Goal: Information Seeking & Learning: Understand process/instructions

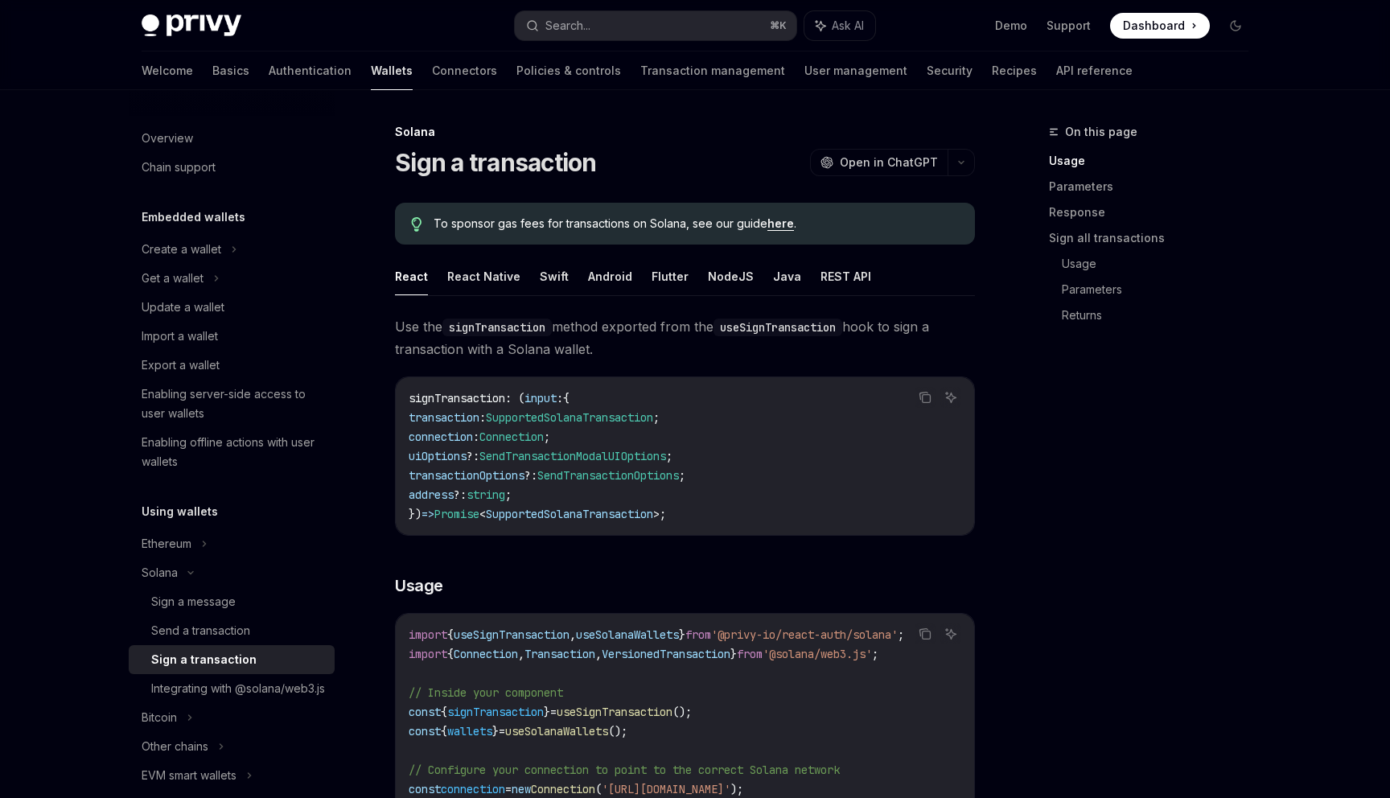
scroll to position [673, 0]
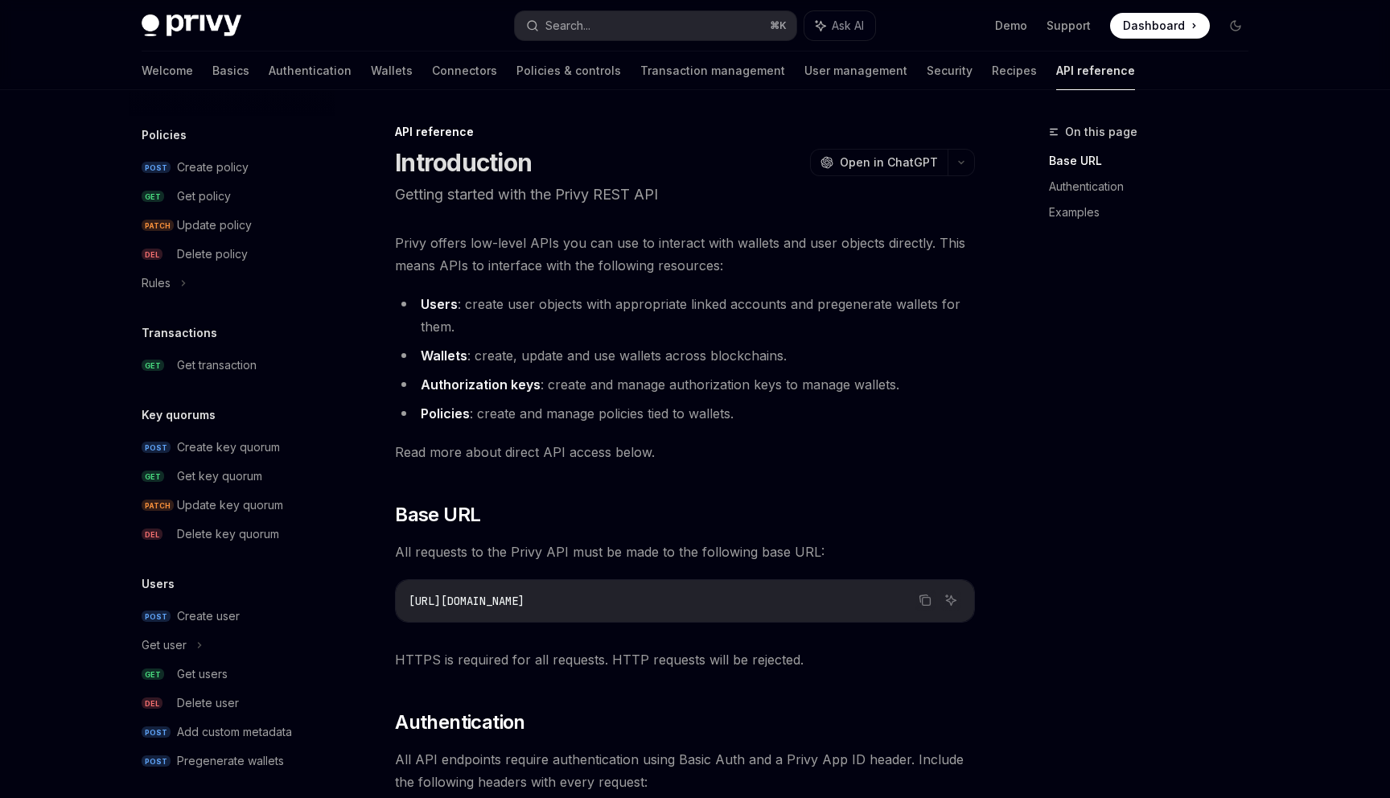
scroll to position [864, 0]
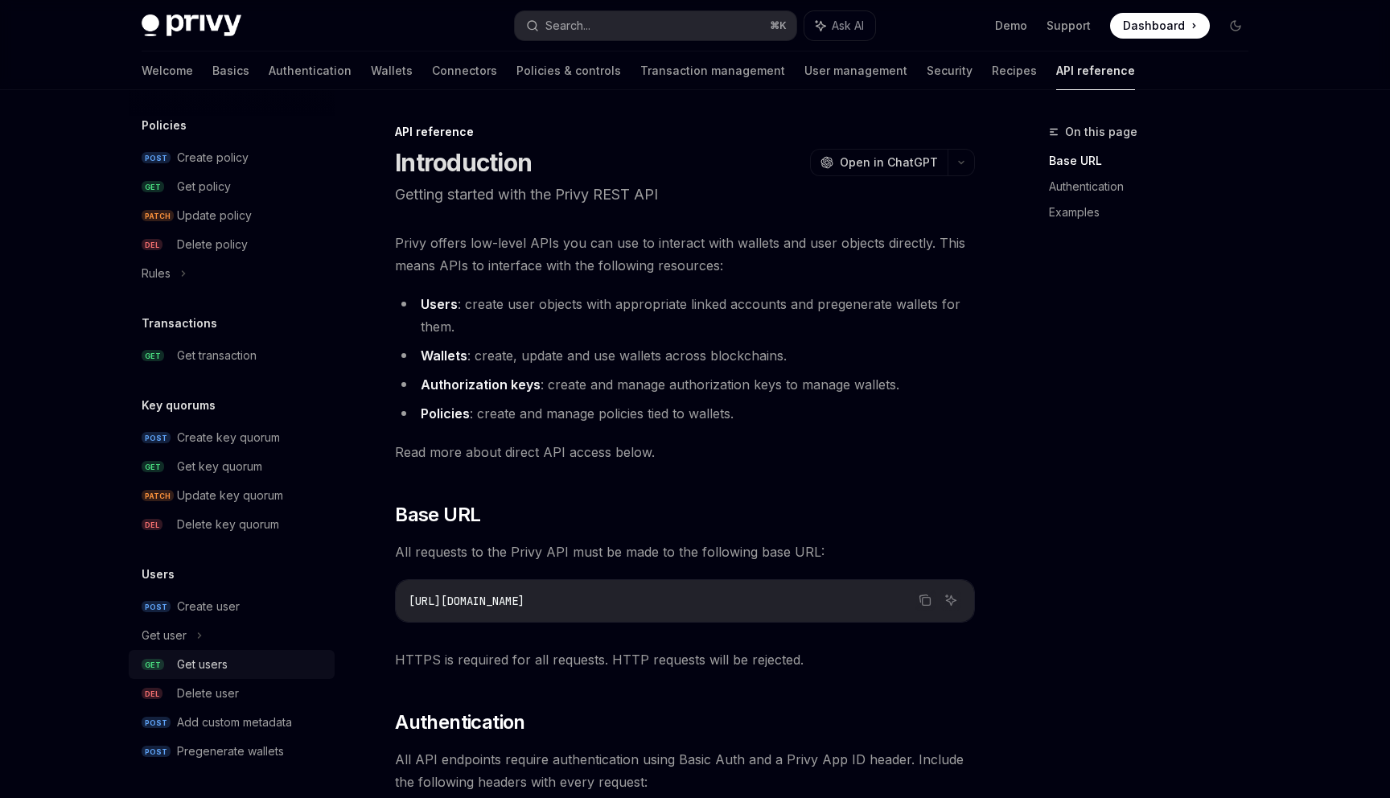
click at [223, 663] on div "Get users" at bounding box center [202, 664] width 51 height 19
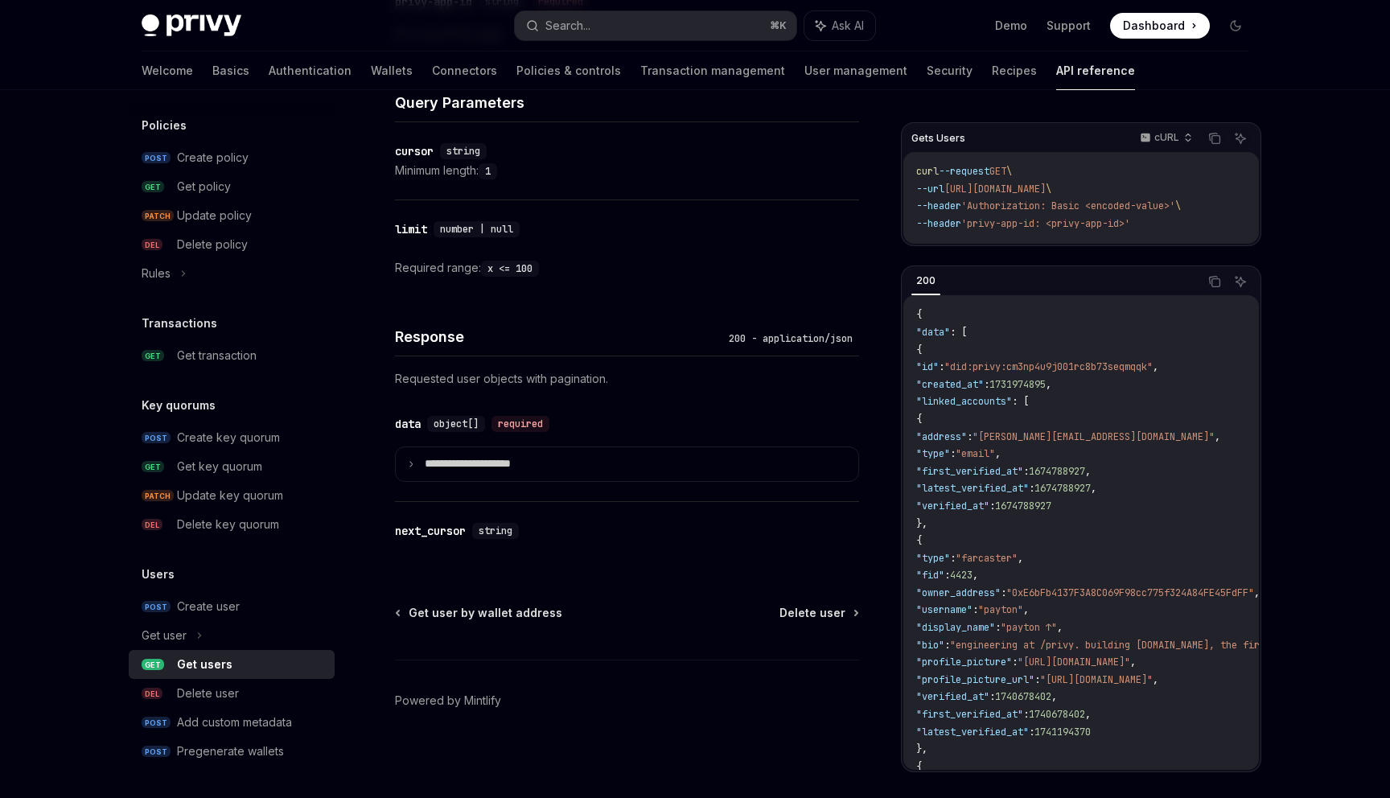
scroll to position [525, 0]
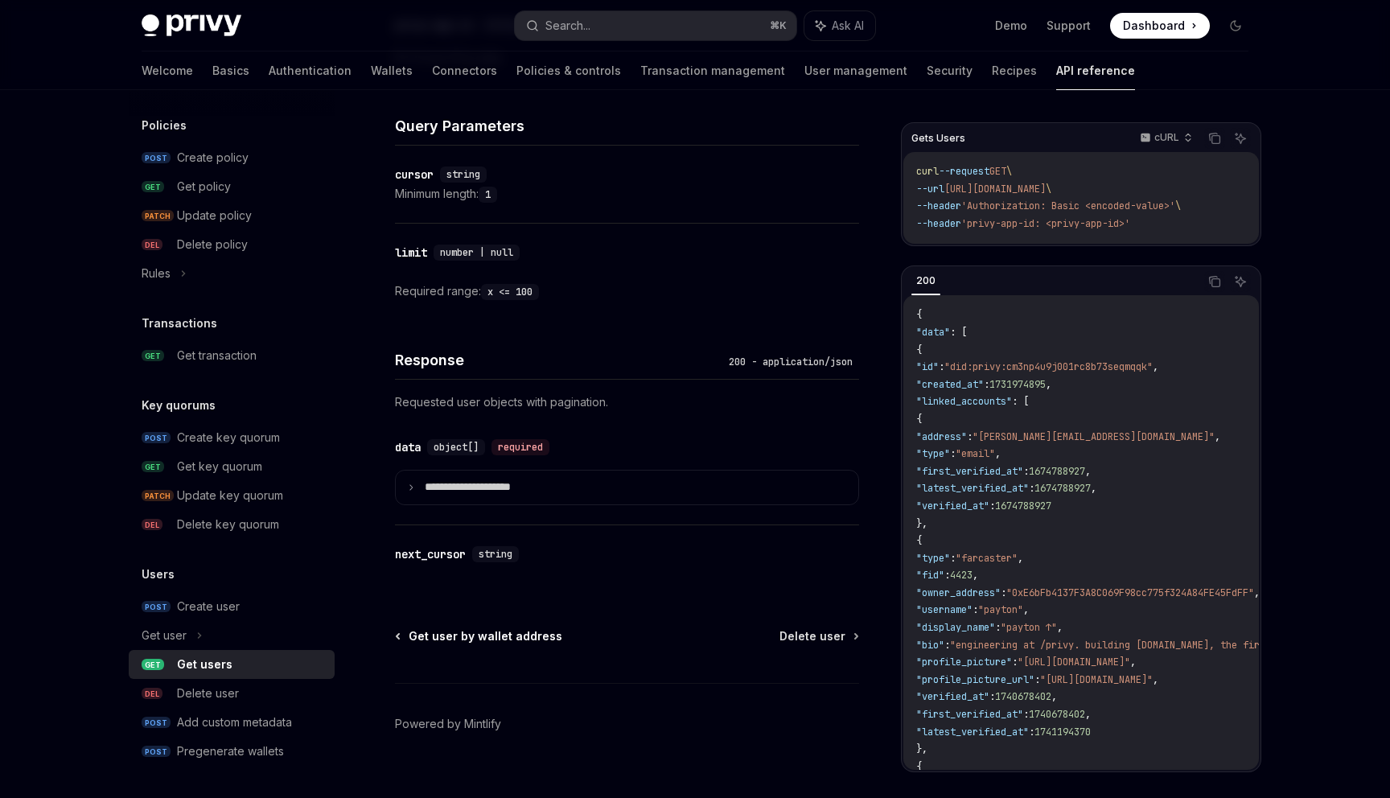
click at [512, 632] on span "Get user by wallet address" at bounding box center [486, 636] width 154 height 16
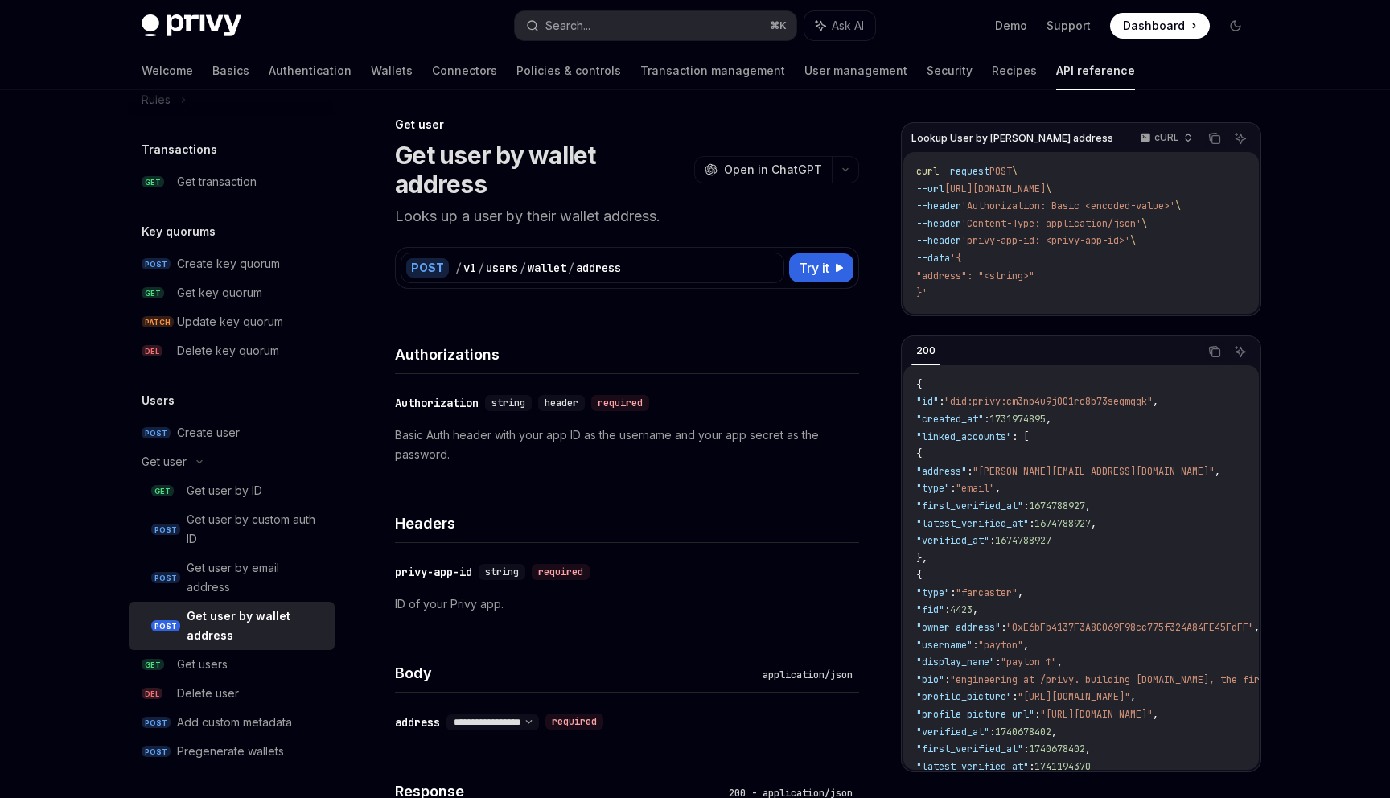
scroll to position [20, 0]
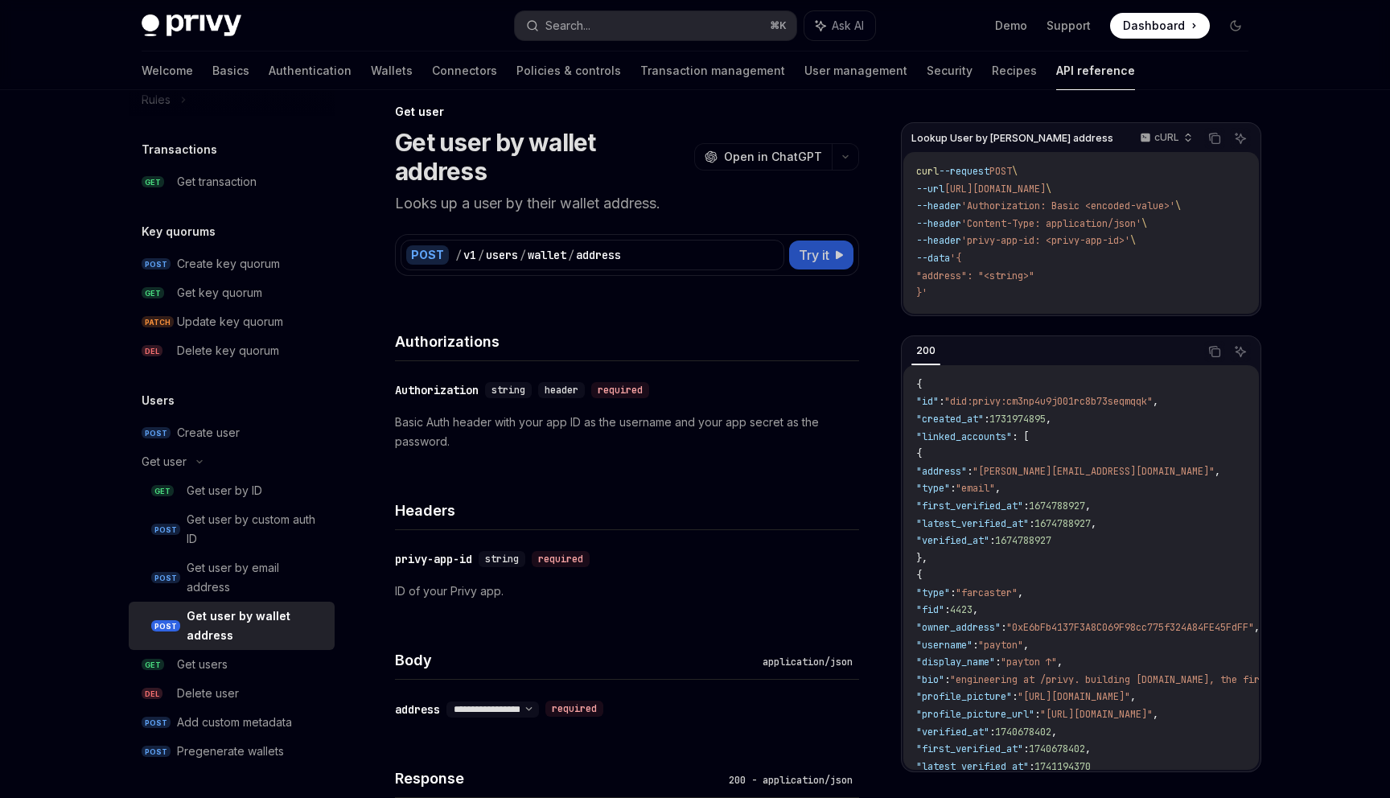
click at [813, 245] on span "Try it" at bounding box center [814, 254] width 31 height 19
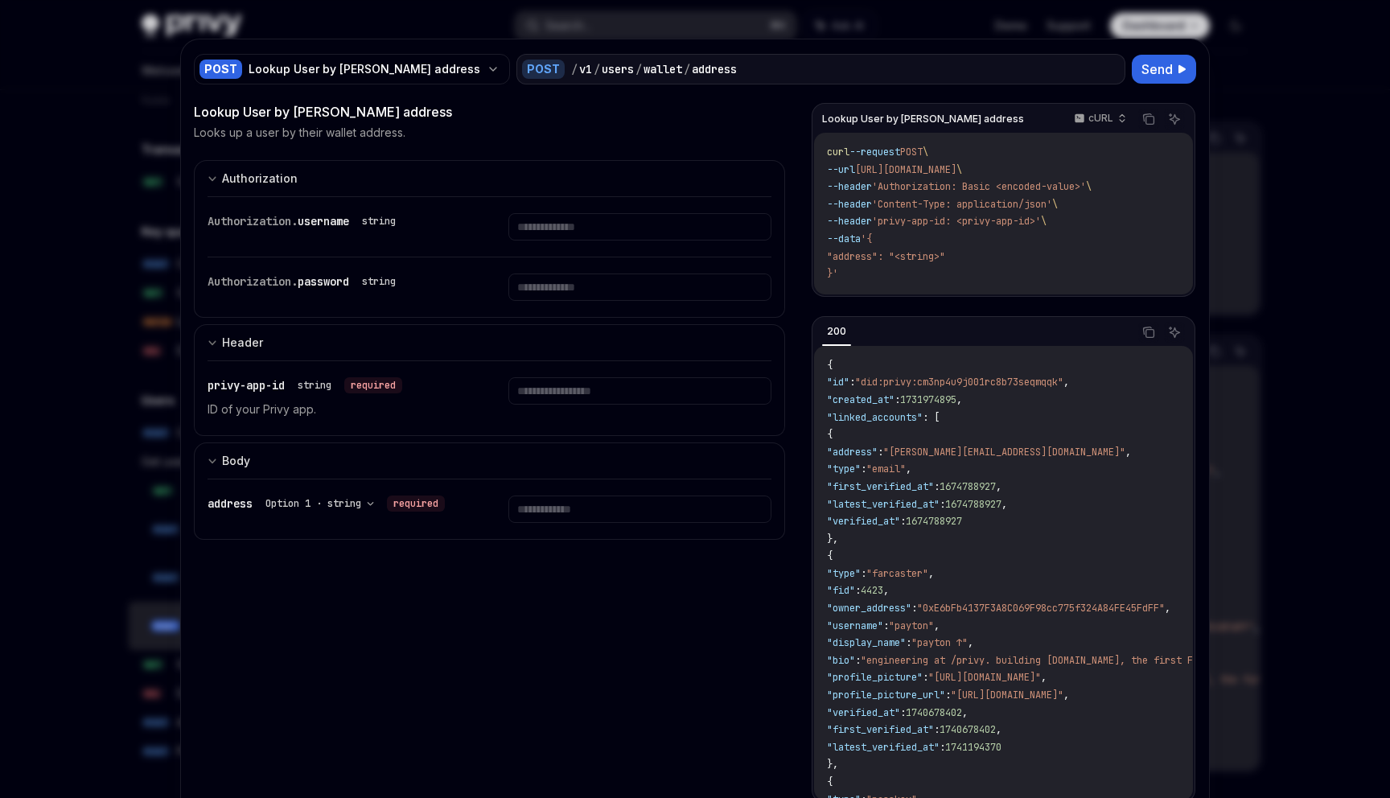
click at [1250, 124] on div at bounding box center [695, 399] width 1390 height 798
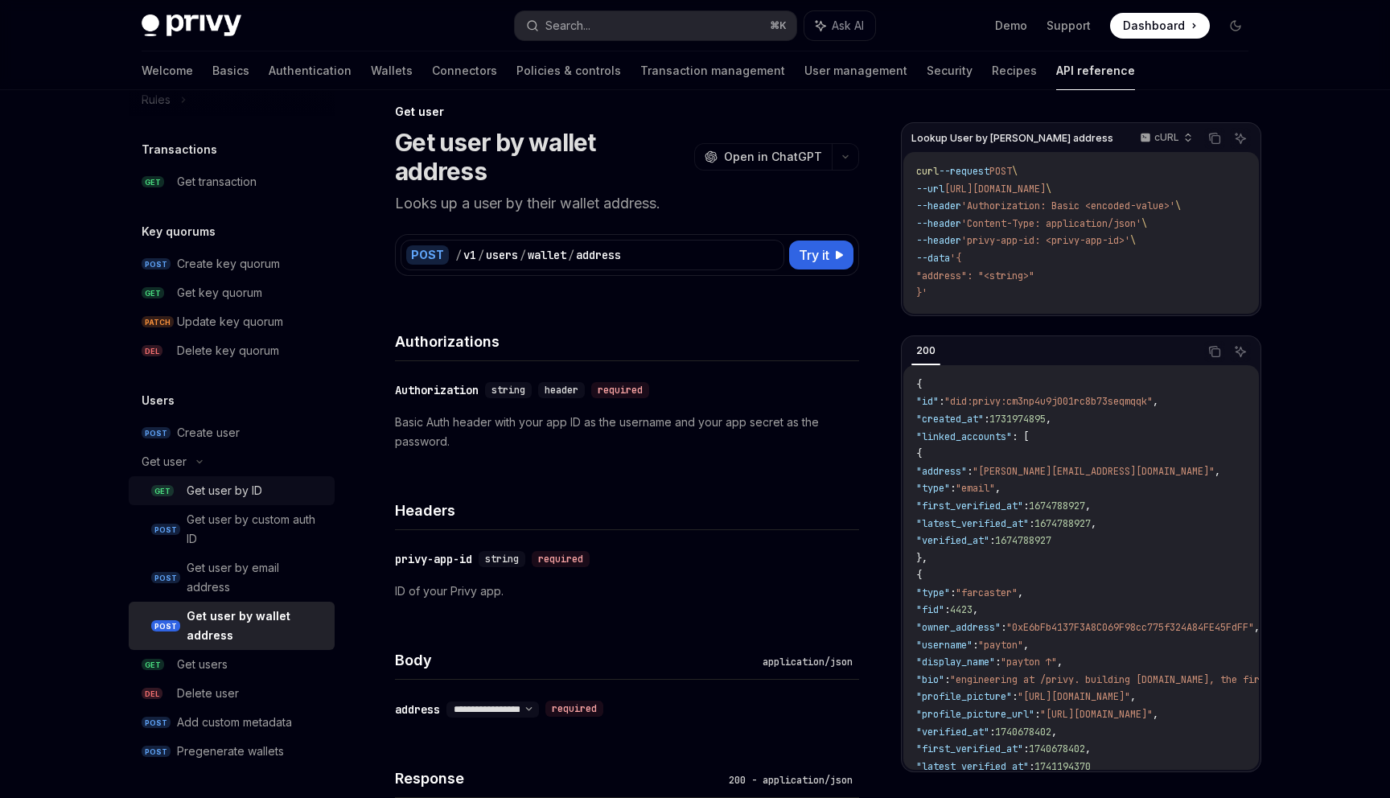
click at [268, 490] on div "Get user by ID" at bounding box center [256, 490] width 138 height 19
click at [1045, 185] on span "[URL][DOMAIN_NAME]" at bounding box center [994, 189] width 101 height 13
click at [948, 277] on span ""address": "<string>"" at bounding box center [975, 275] width 118 height 13
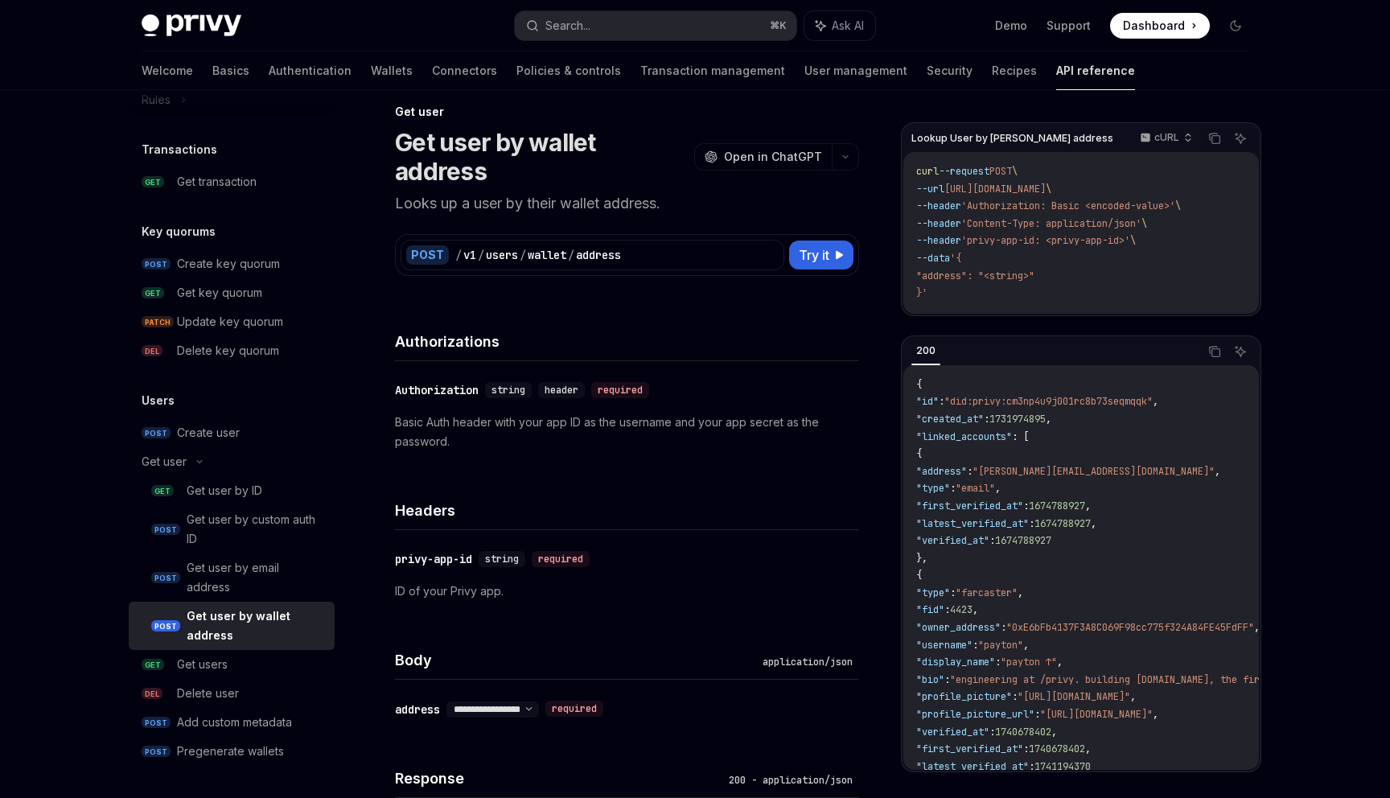
click at [948, 277] on span ""address": "<string>"" at bounding box center [975, 275] width 118 height 13
drag, startPoint x: 948, startPoint y: 277, endPoint x: 1013, endPoint y: 277, distance: 65.1
click at [1013, 277] on span ""address": "<string>"" at bounding box center [975, 275] width 118 height 13
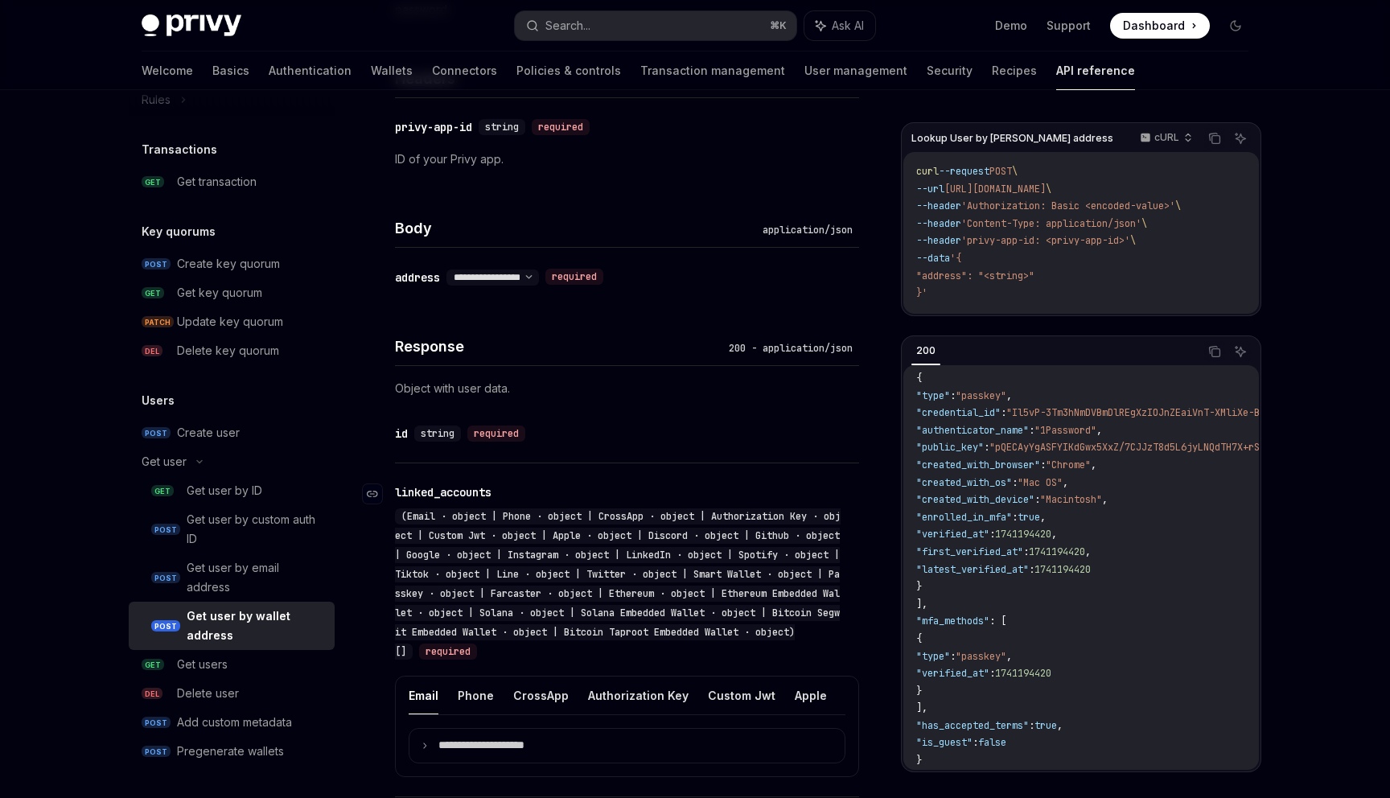
scroll to position [495, 0]
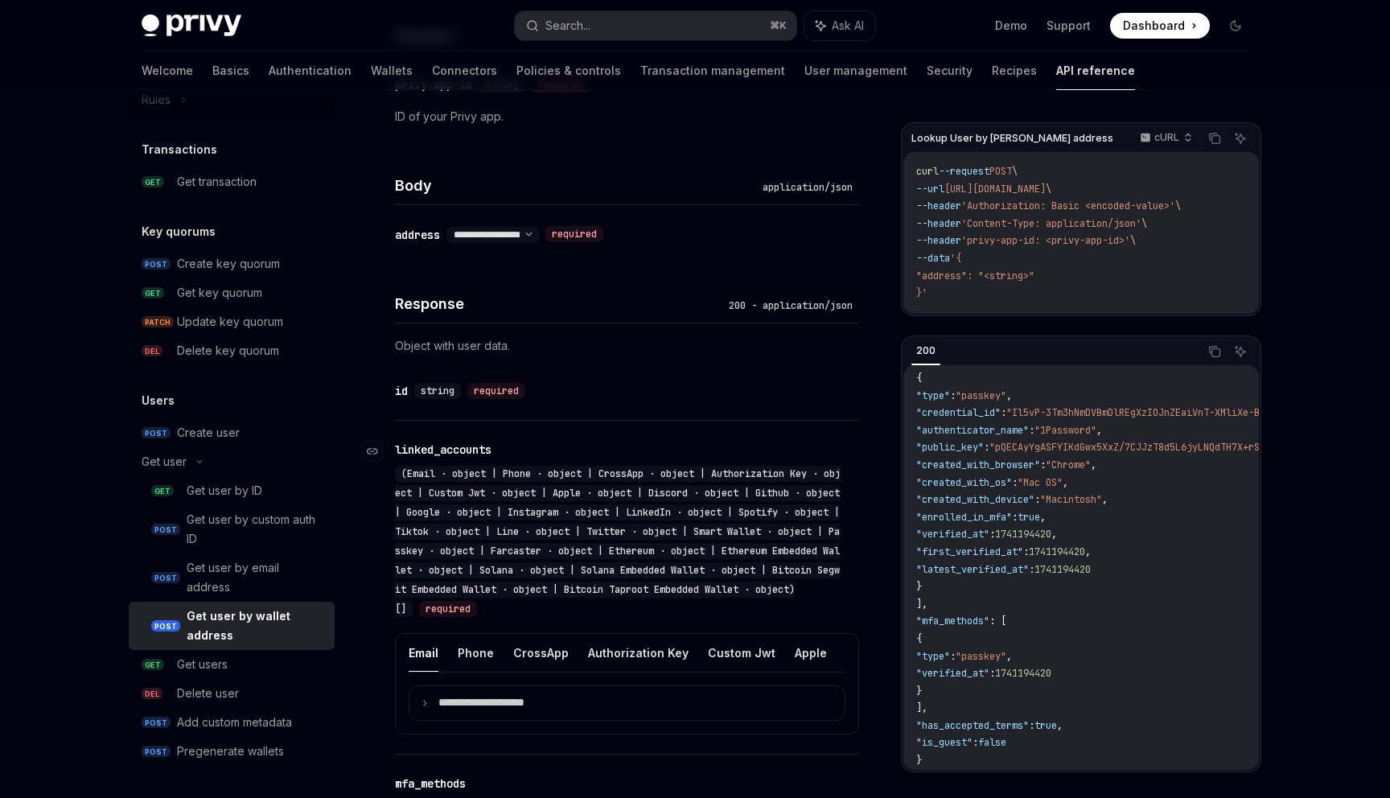
click at [453, 466] on div "(Email · object | Phone · object | CrossApp · object | Authorization Key · obje…" at bounding box center [618, 541] width 446 height 151
click at [453, 441] on div "linked_accounts" at bounding box center [443, 449] width 96 height 16
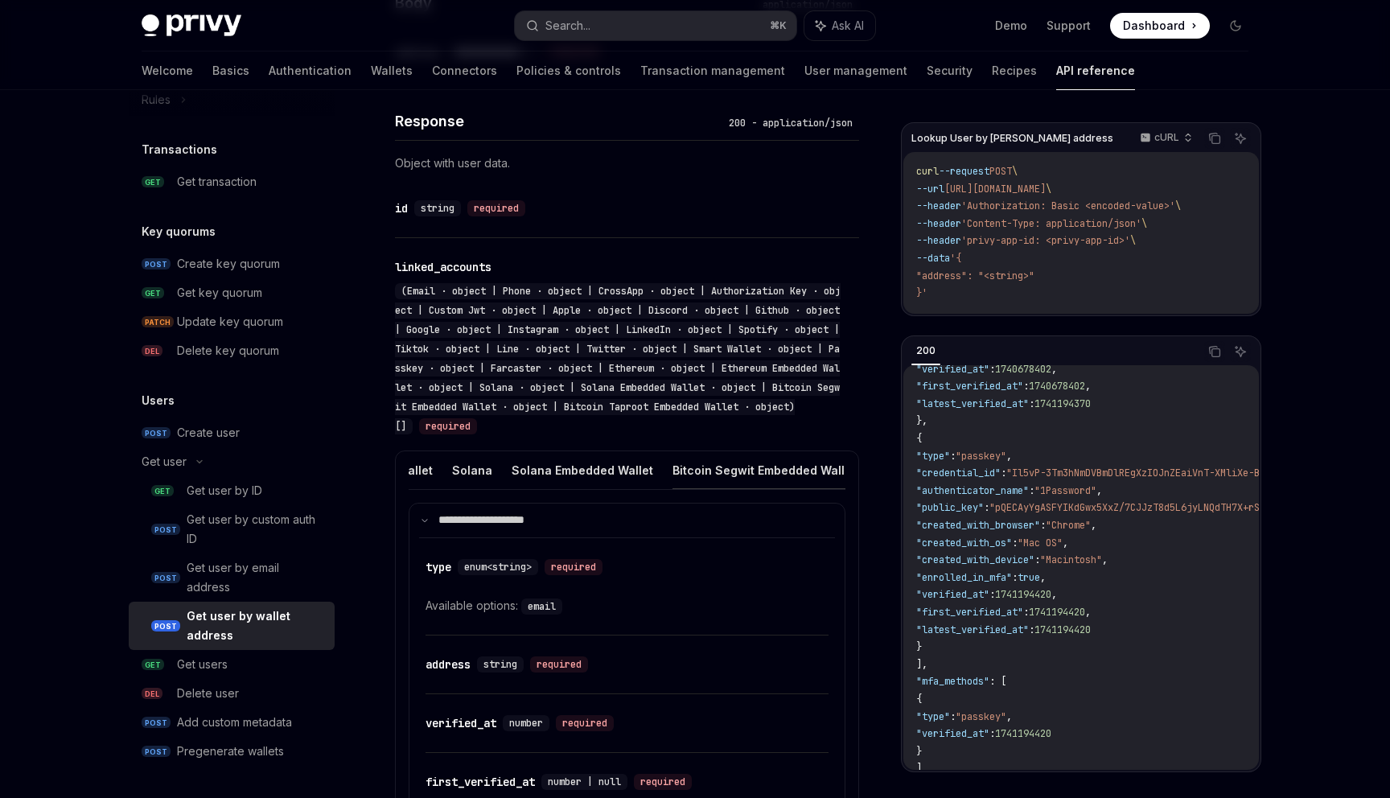
scroll to position [0, 1400]
click at [611, 451] on button "Solana Embedded Wallet" at bounding box center [600, 470] width 142 height 38
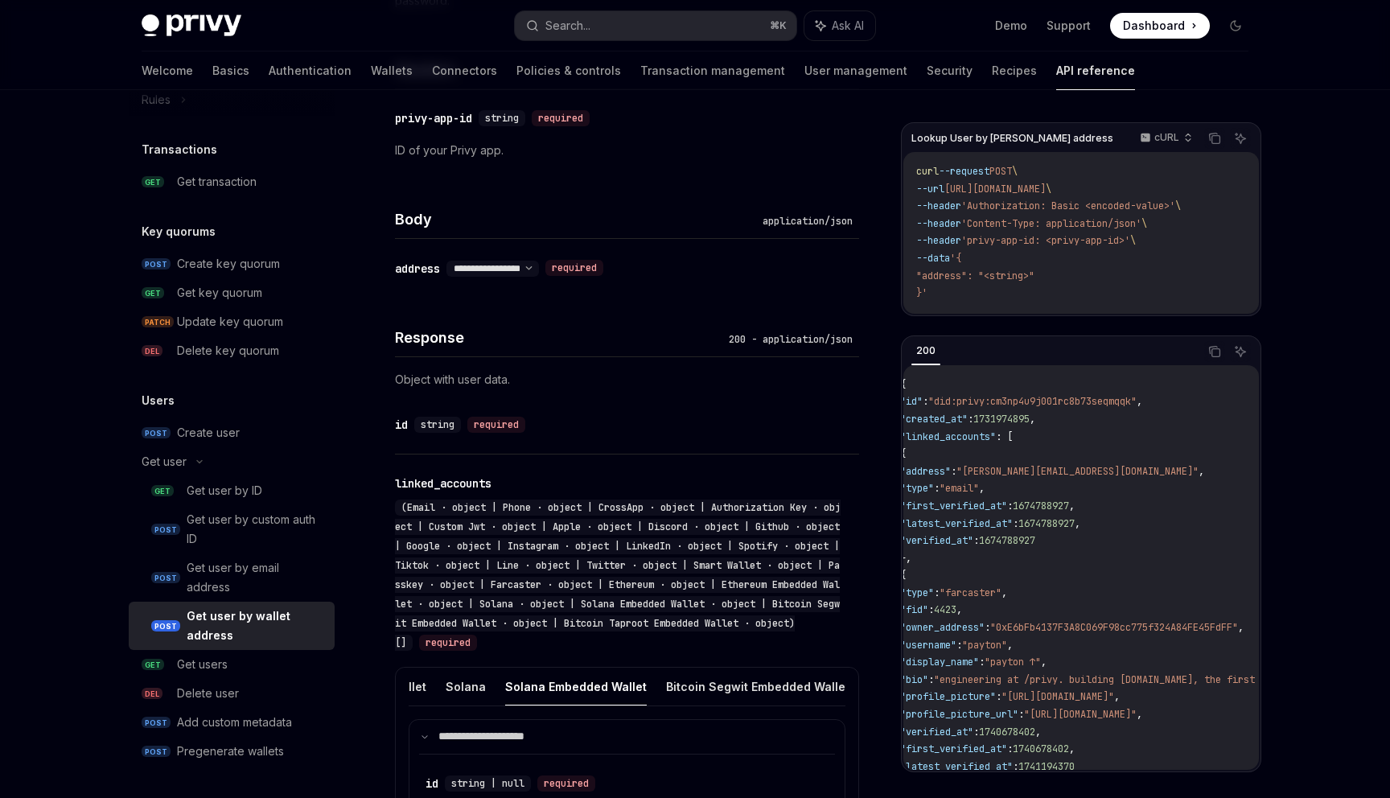
scroll to position [4, 16]
click at [1015, 500] on code "{ "id" : "did:privy:cm3np4u9j001rc8b73seqmqqk" , "created_at" : 1731974895 , "l…" at bounding box center [1297, 780] width 795 height 816
click at [979, 491] on span ""email"" at bounding box center [958, 484] width 39 height 13
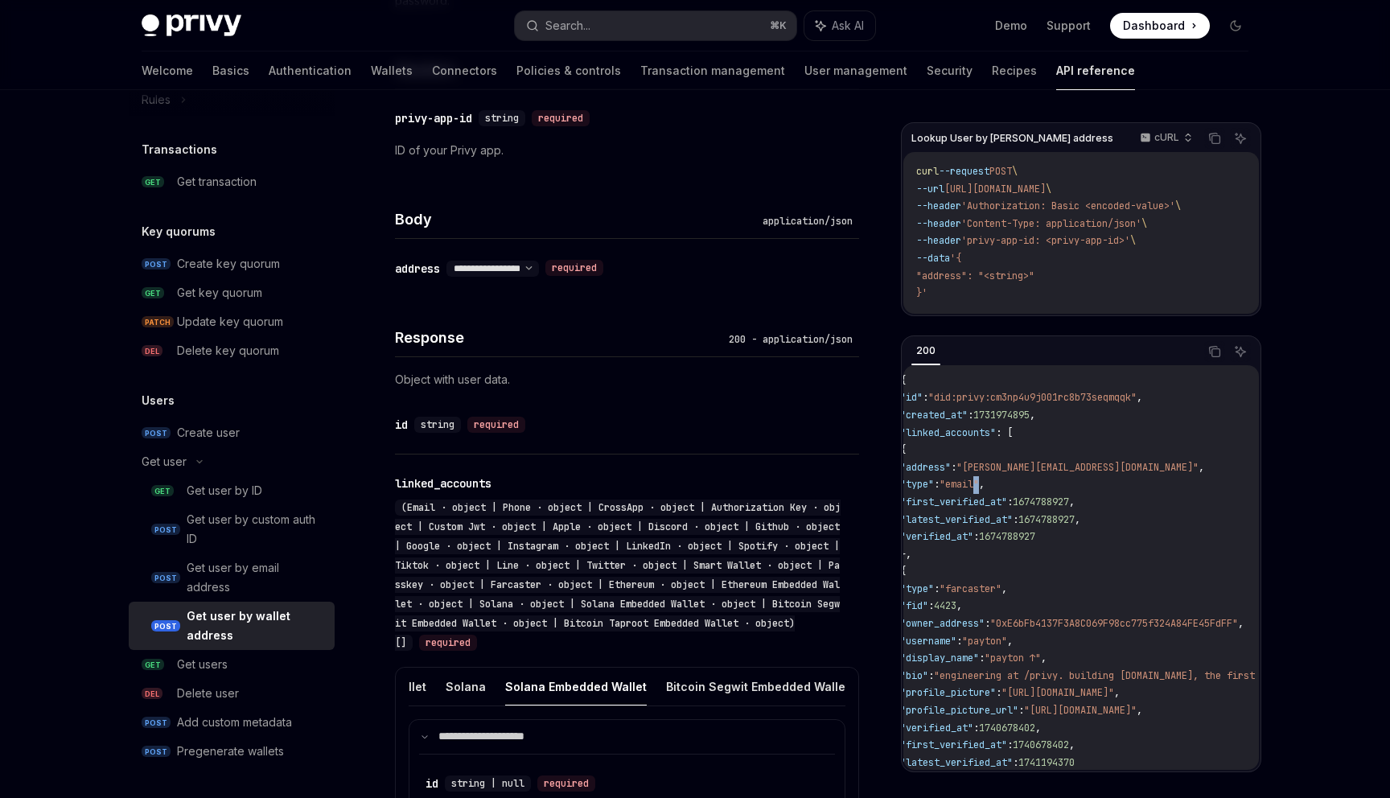
click at [979, 491] on span ""email"" at bounding box center [958, 484] width 39 height 13
click at [1034, 492] on code "{ "id" : "did:privy:cm3np4u9j001rc8b73seqmqqk" , "created_at" : 1731974895 , "l…" at bounding box center [1297, 780] width 795 height 816
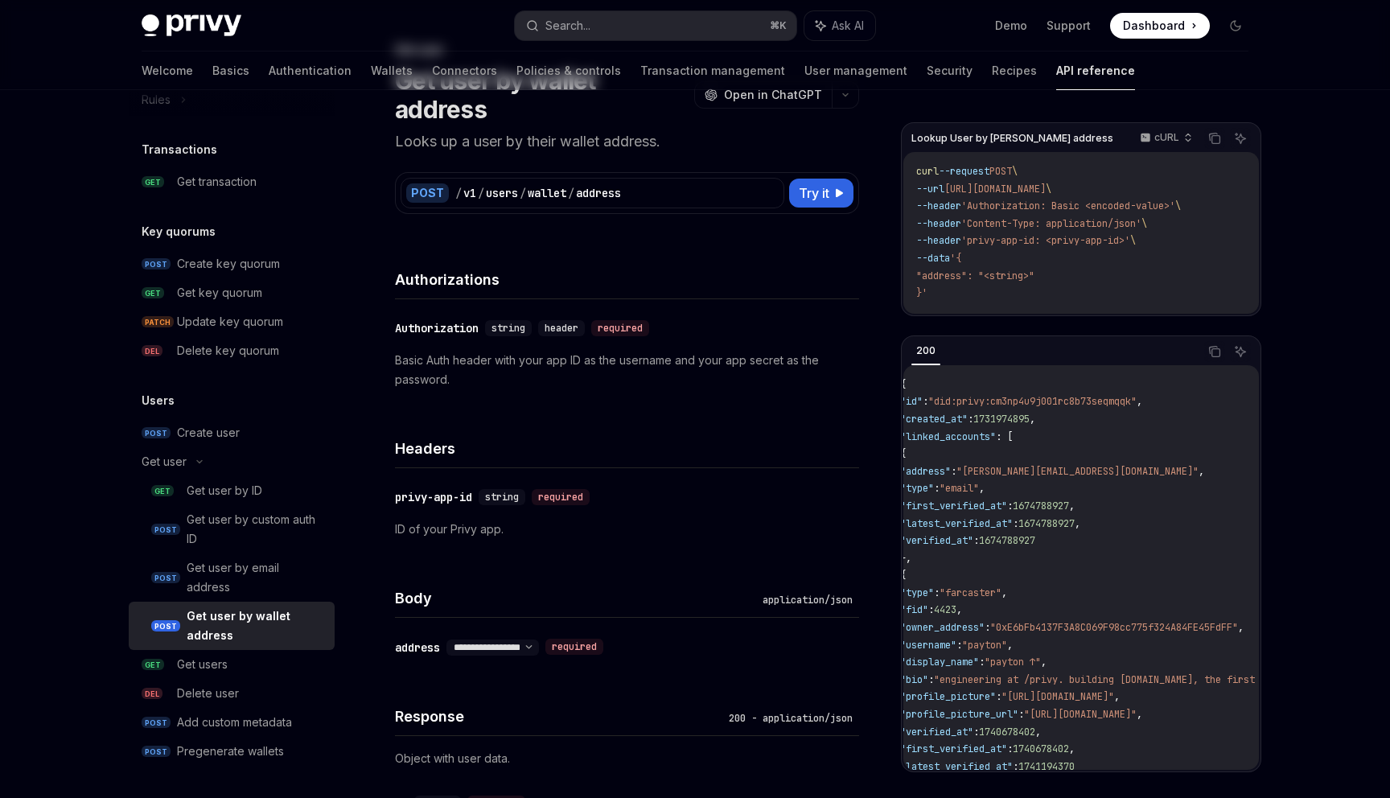
scroll to position [0, 0]
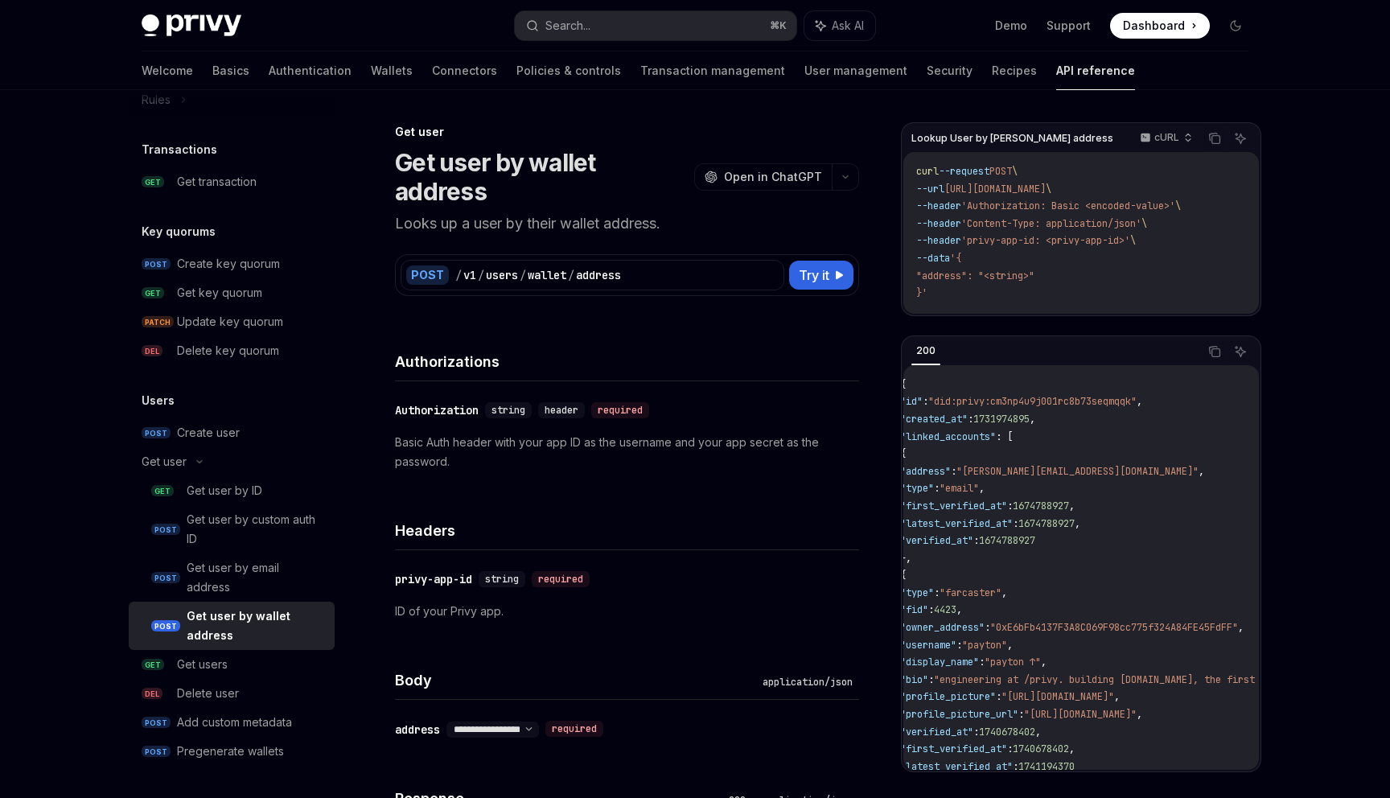
click at [535, 162] on h1 "Get user by wallet address" at bounding box center [541, 177] width 293 height 58
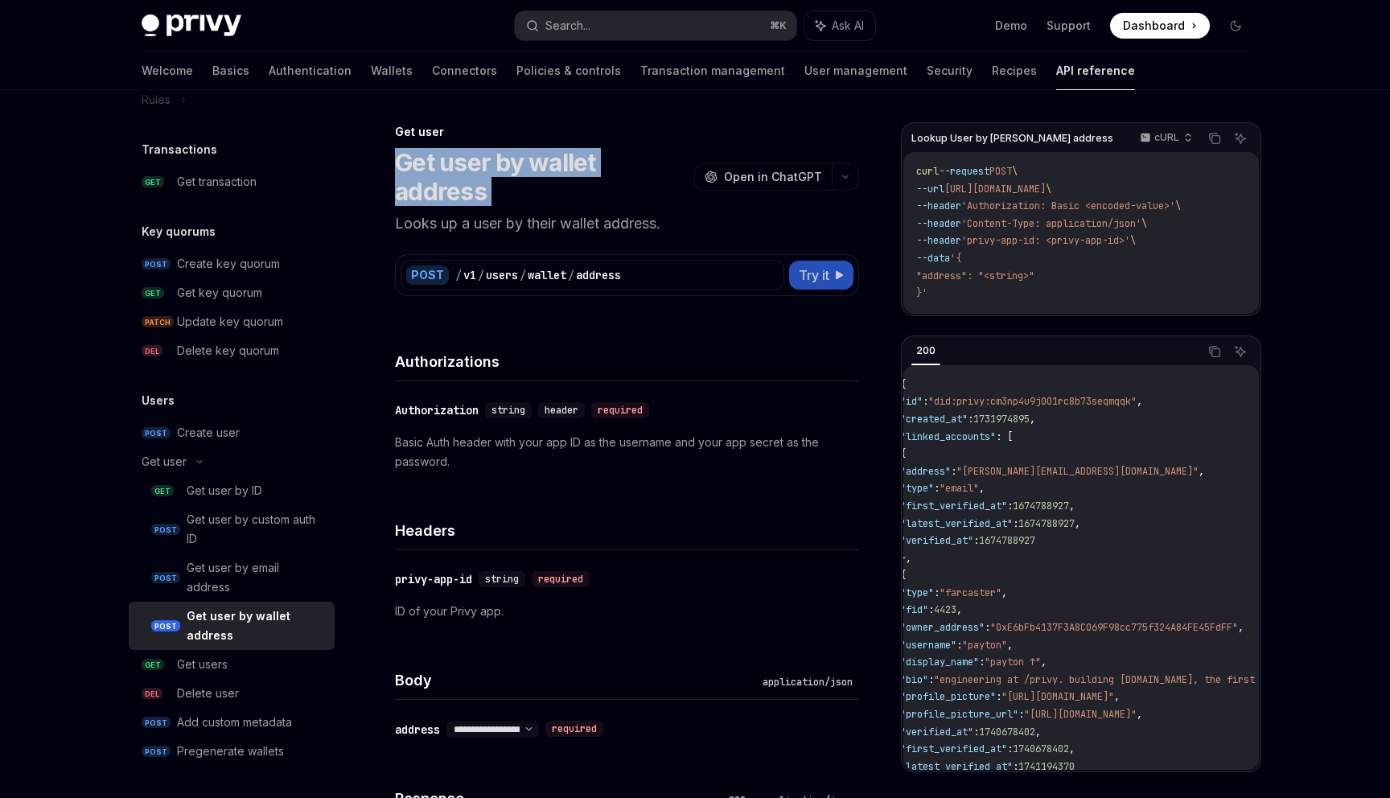
click at [803, 265] on span "Try it" at bounding box center [814, 274] width 31 height 19
type textarea "*"
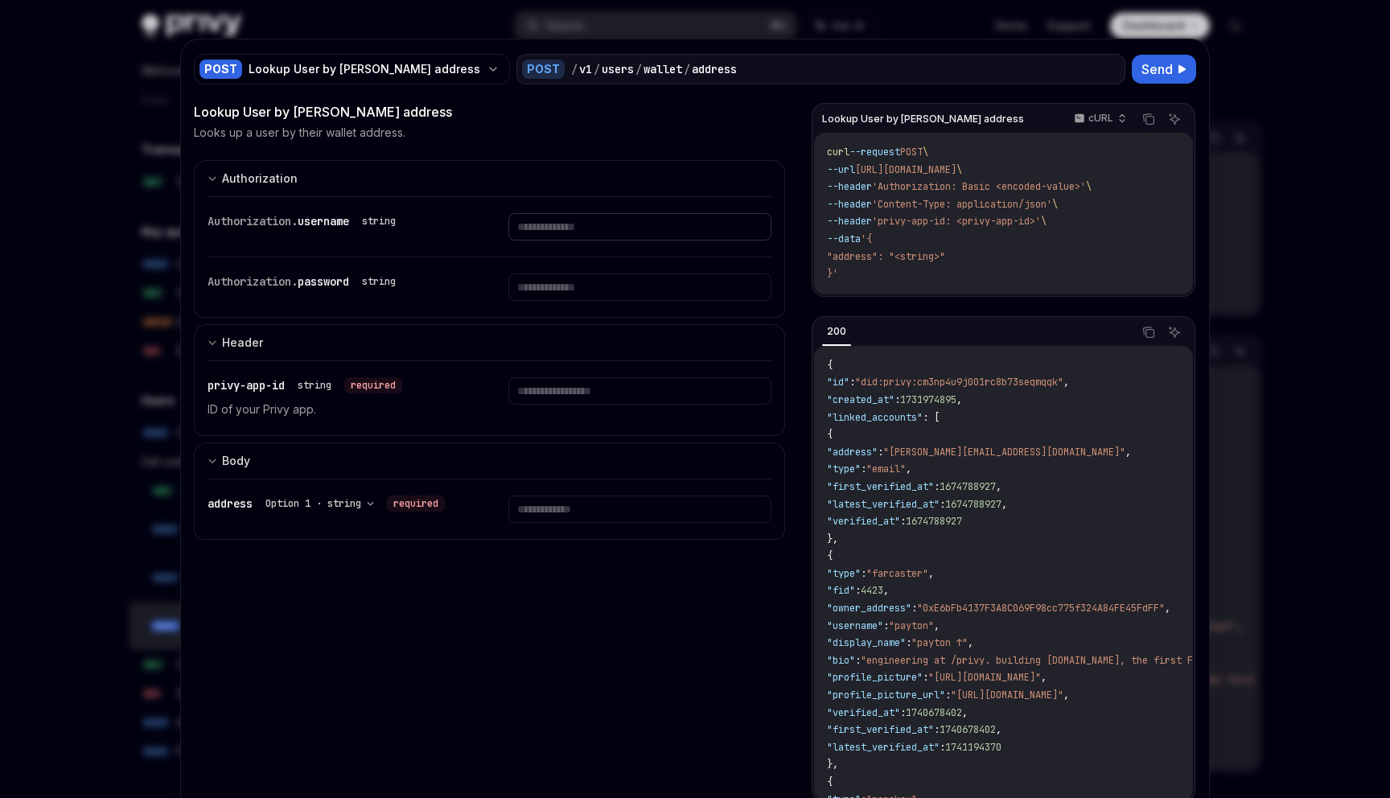
click at [538, 229] on input "text" at bounding box center [639, 226] width 262 height 27
click at [610, 240] on input "text" at bounding box center [639, 226] width 262 height 27
click at [608, 243] on div "Authorization. username string" at bounding box center [489, 227] width 564 height 60
click at [606, 233] on input "text" at bounding box center [639, 226] width 262 height 27
click at [1116, 117] on icon "button" at bounding box center [1121, 118] width 11 height 11
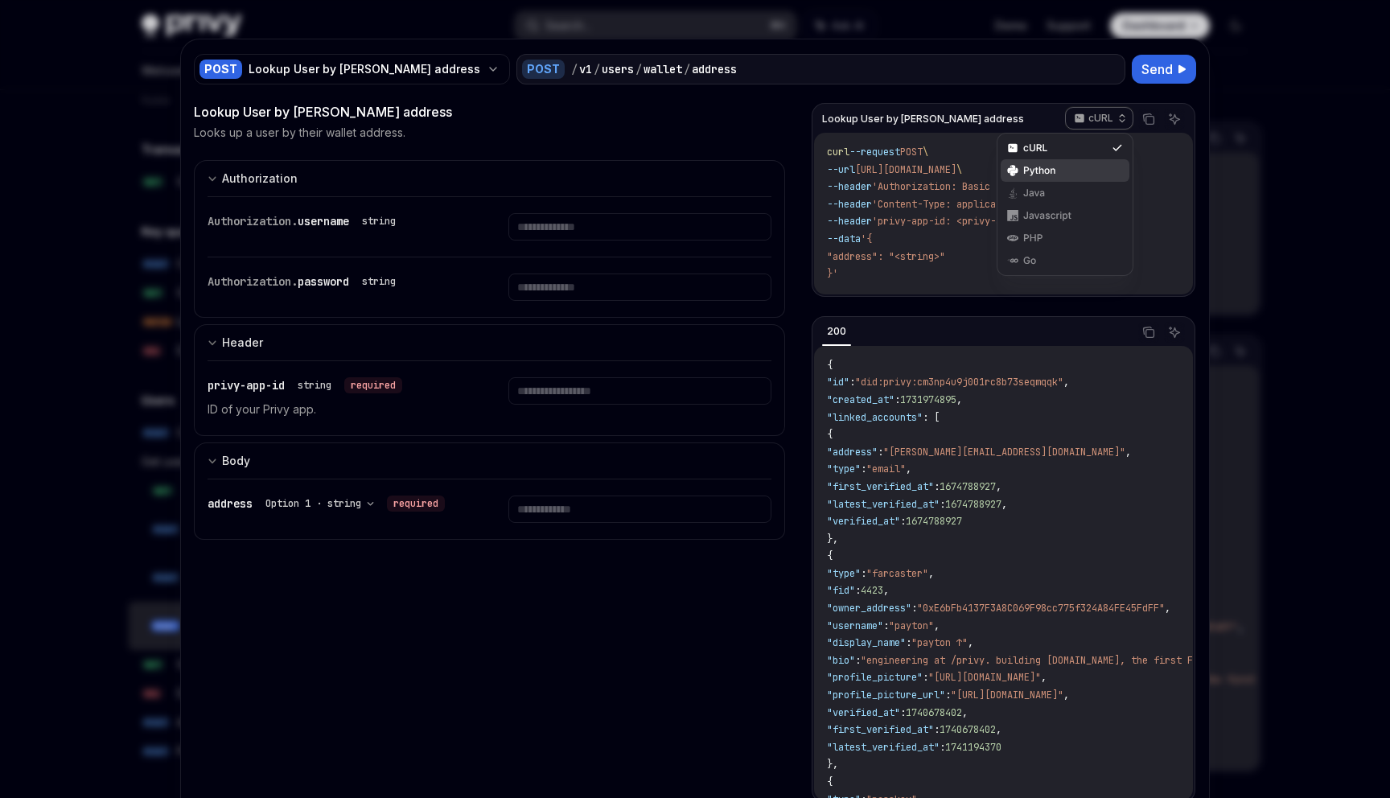
click at [1082, 167] on div "Python" at bounding box center [1065, 170] width 84 height 13
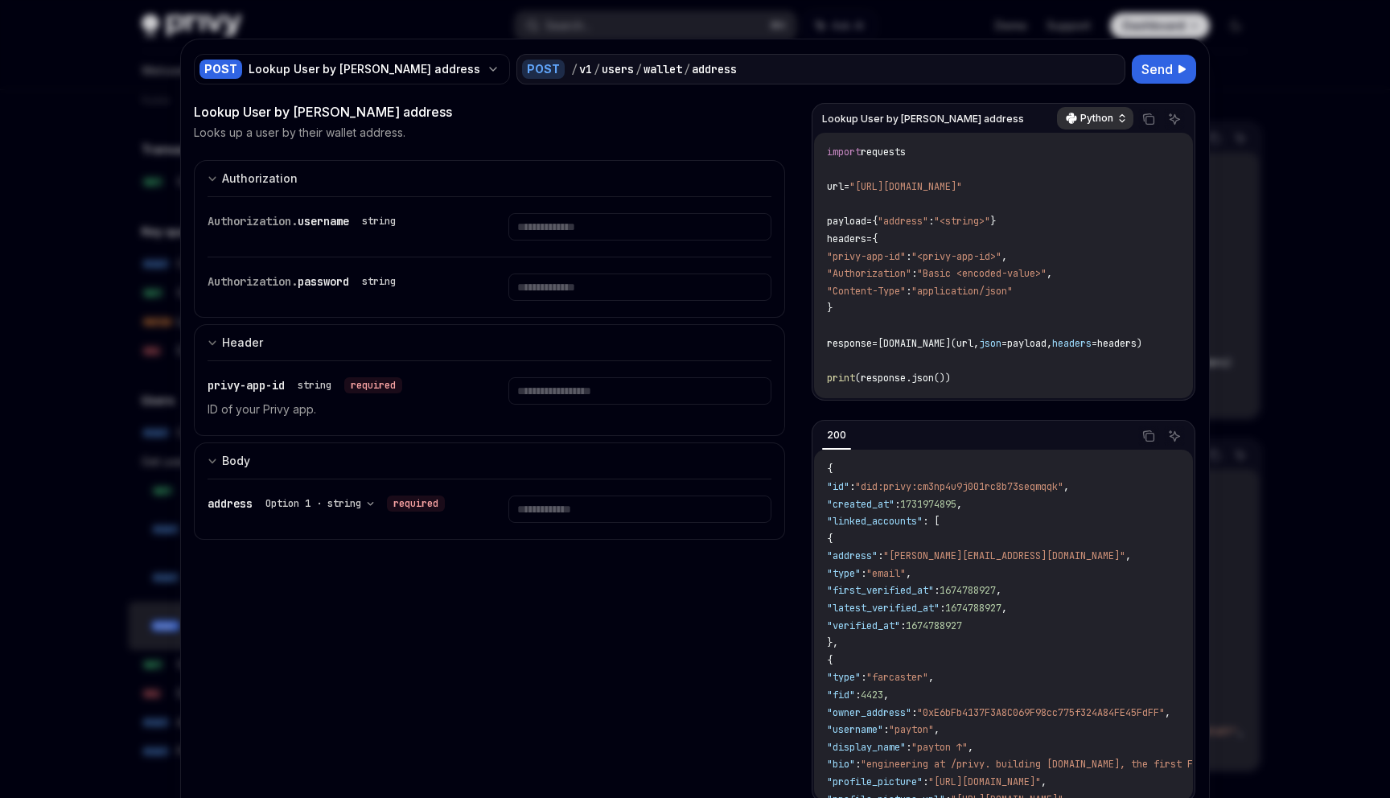
click at [1094, 124] on p "Python" at bounding box center [1096, 118] width 33 height 13
click at [1074, 143] on div "cURL" at bounding box center [1065, 148] width 84 height 13
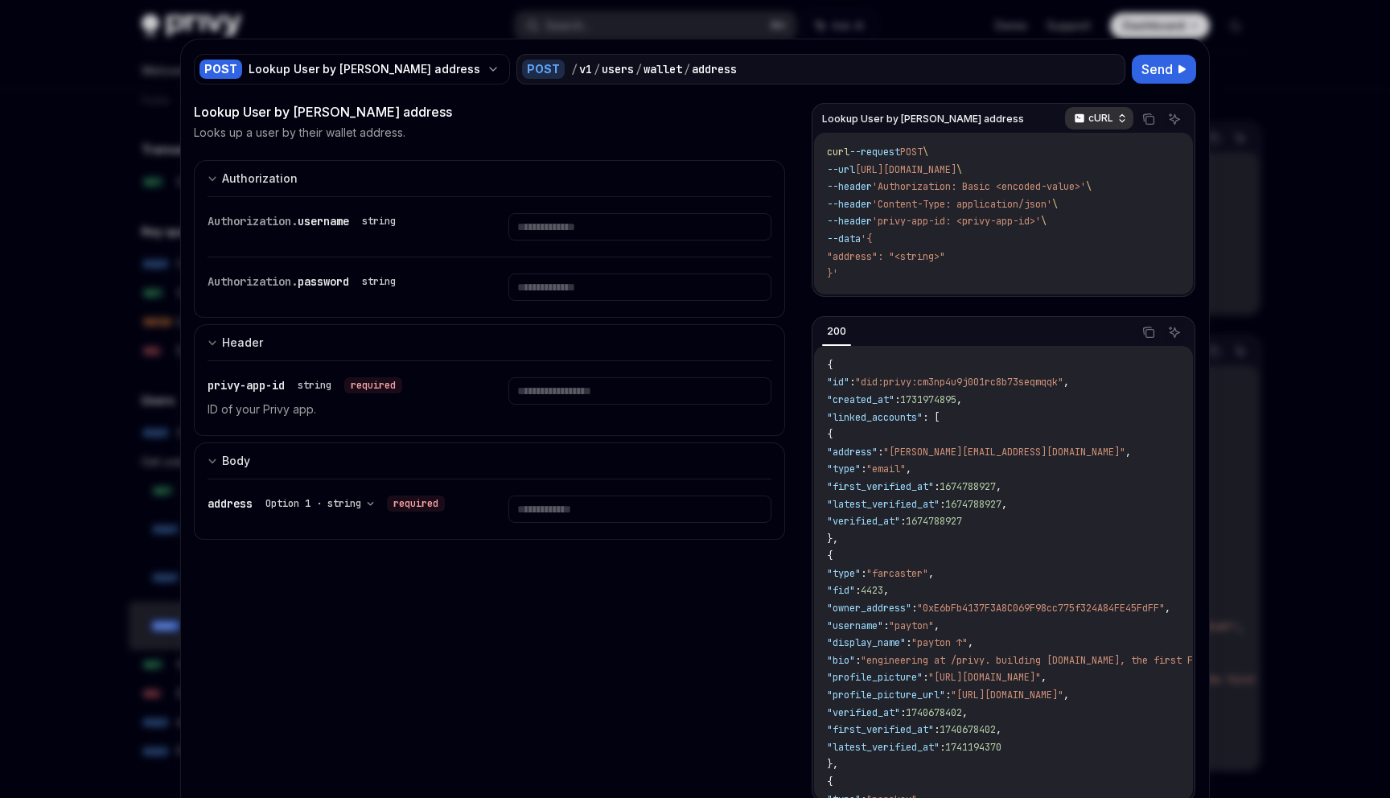
click at [1104, 123] on p "cURL" at bounding box center [1100, 118] width 25 height 13
click at [1066, 212] on div "Javascript" at bounding box center [1065, 215] width 84 height 13
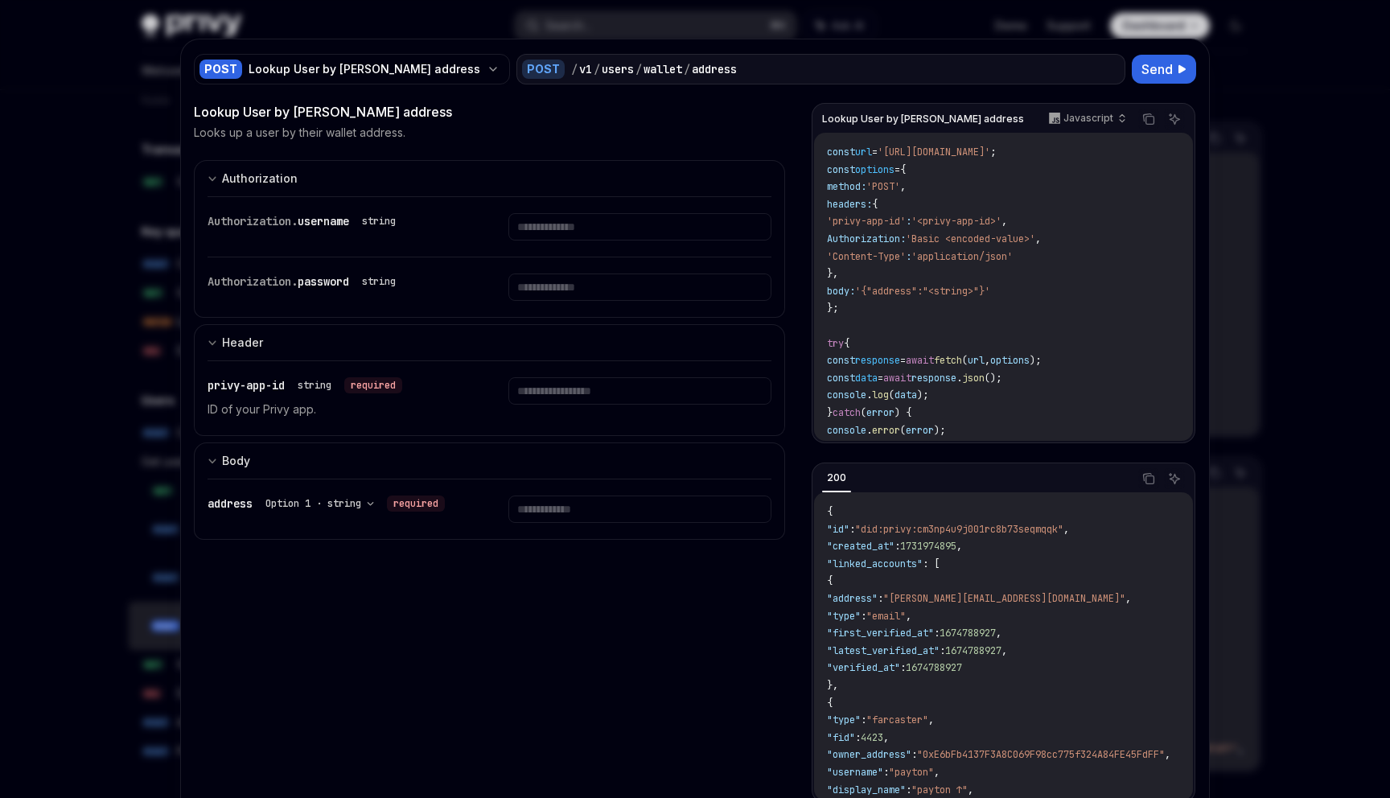
click at [983, 151] on span "'[URL][DOMAIN_NAME]'" at bounding box center [933, 152] width 113 height 13
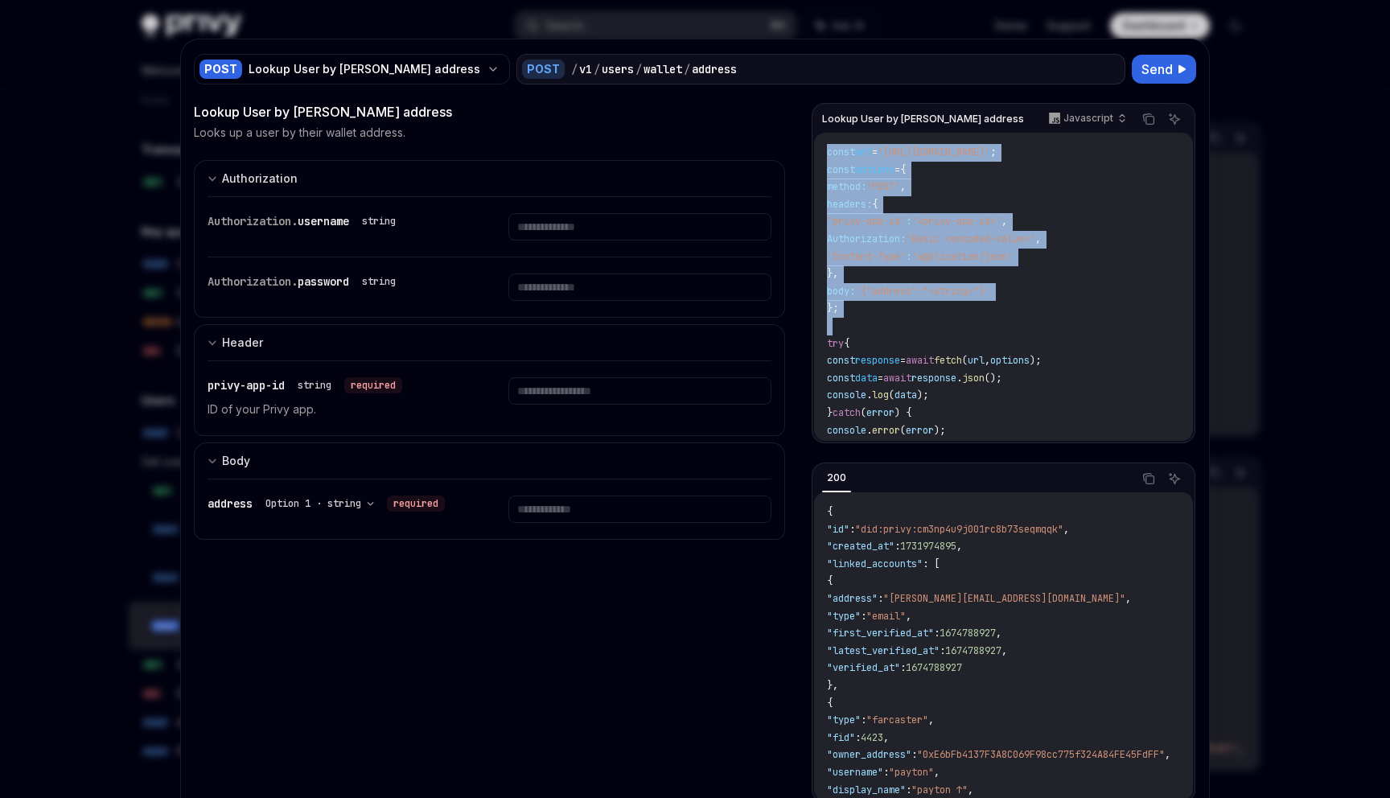
drag, startPoint x: 983, startPoint y: 151, endPoint x: 1006, endPoint y: 350, distance: 200.0
click at [1006, 349] on code "const url = '[URL][DOMAIN_NAME]' ; const options = { method: 'POST' , headers: …" at bounding box center [1003, 300] width 353 height 313
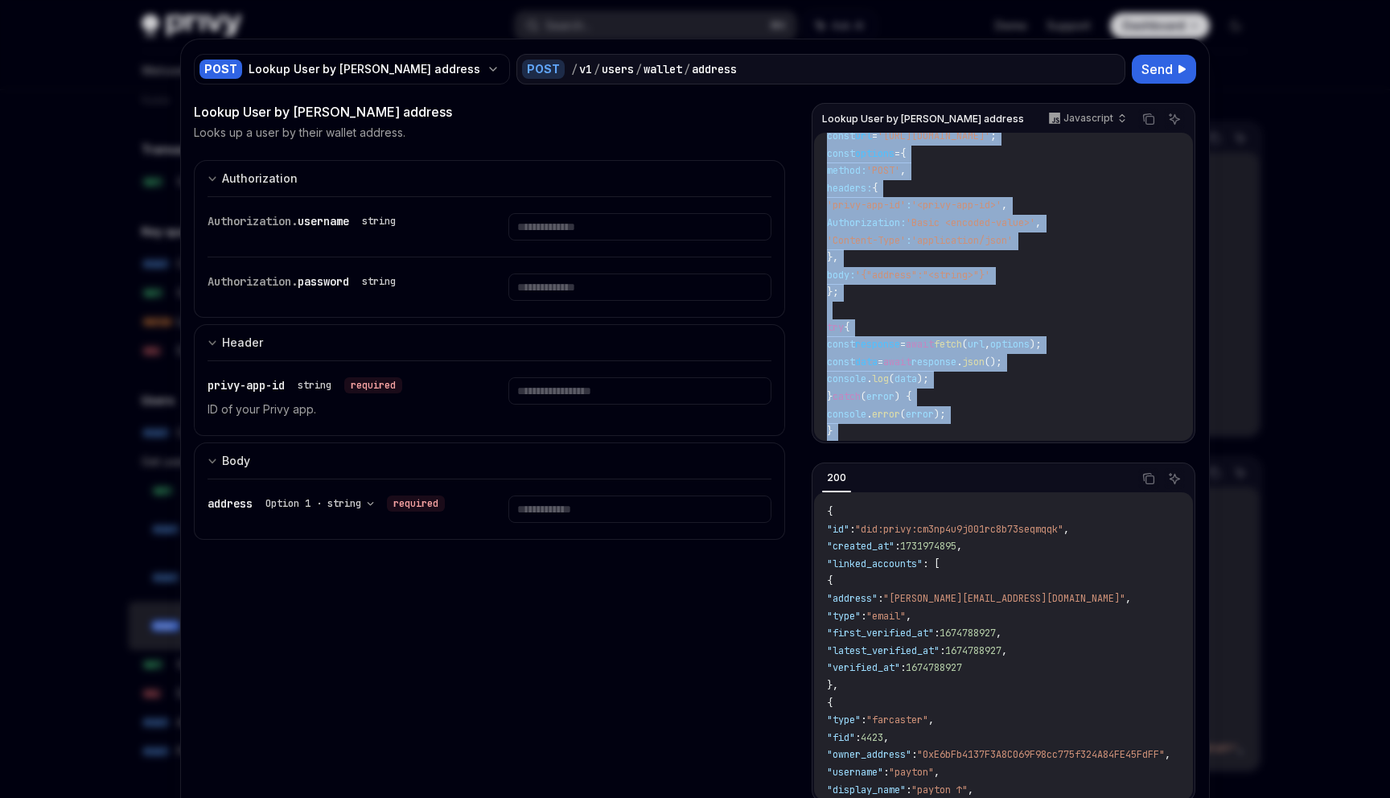
click at [993, 418] on code "const url = '[URL][DOMAIN_NAME]' ; const options = { method: 'POST' , headers: …" at bounding box center [1003, 284] width 353 height 313
copy div "const url = '[URL][DOMAIN_NAME]' ; const options = { method: 'POST' , headers: …"
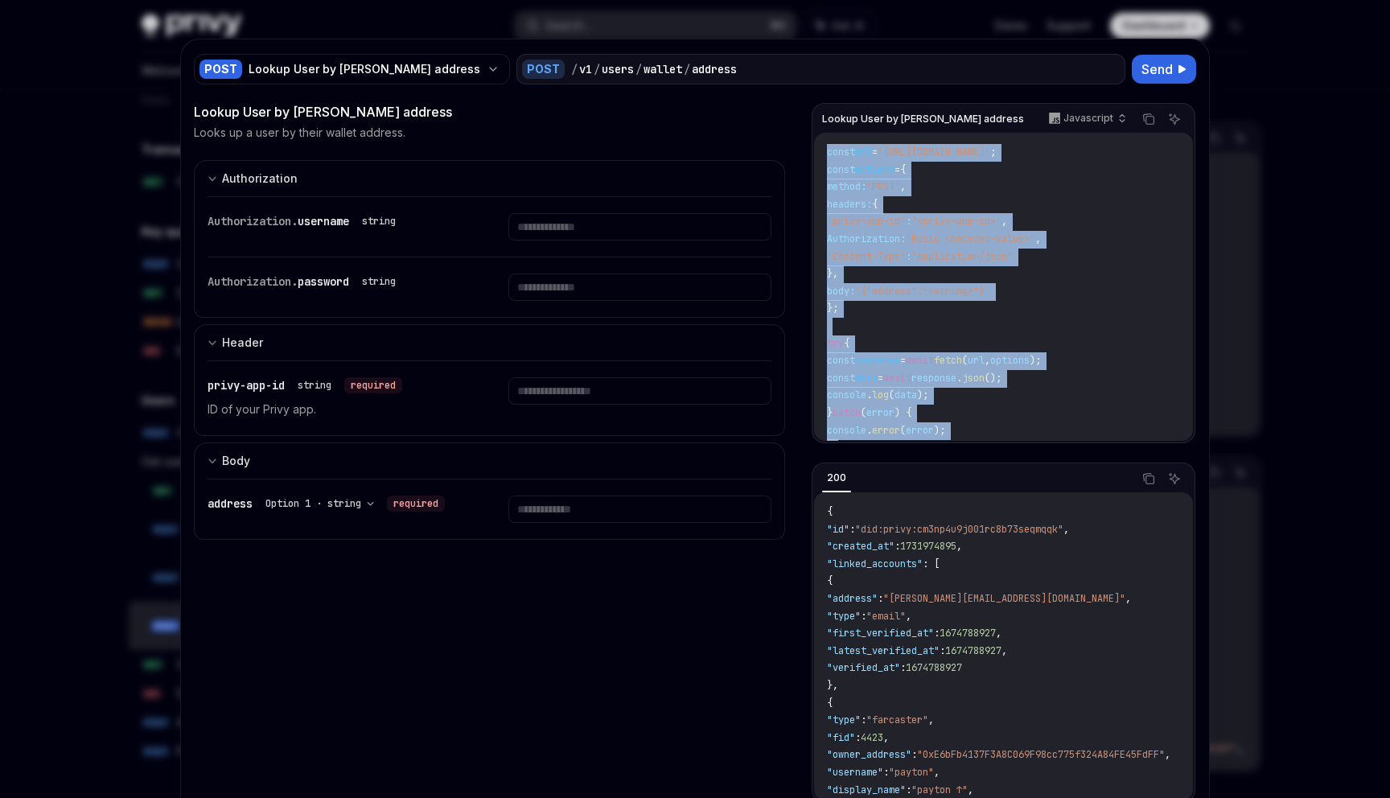
click at [1117, 165] on code "const url = '[URL][DOMAIN_NAME]' ; const options = { method: 'POST' , headers: …" at bounding box center [1003, 300] width 353 height 313
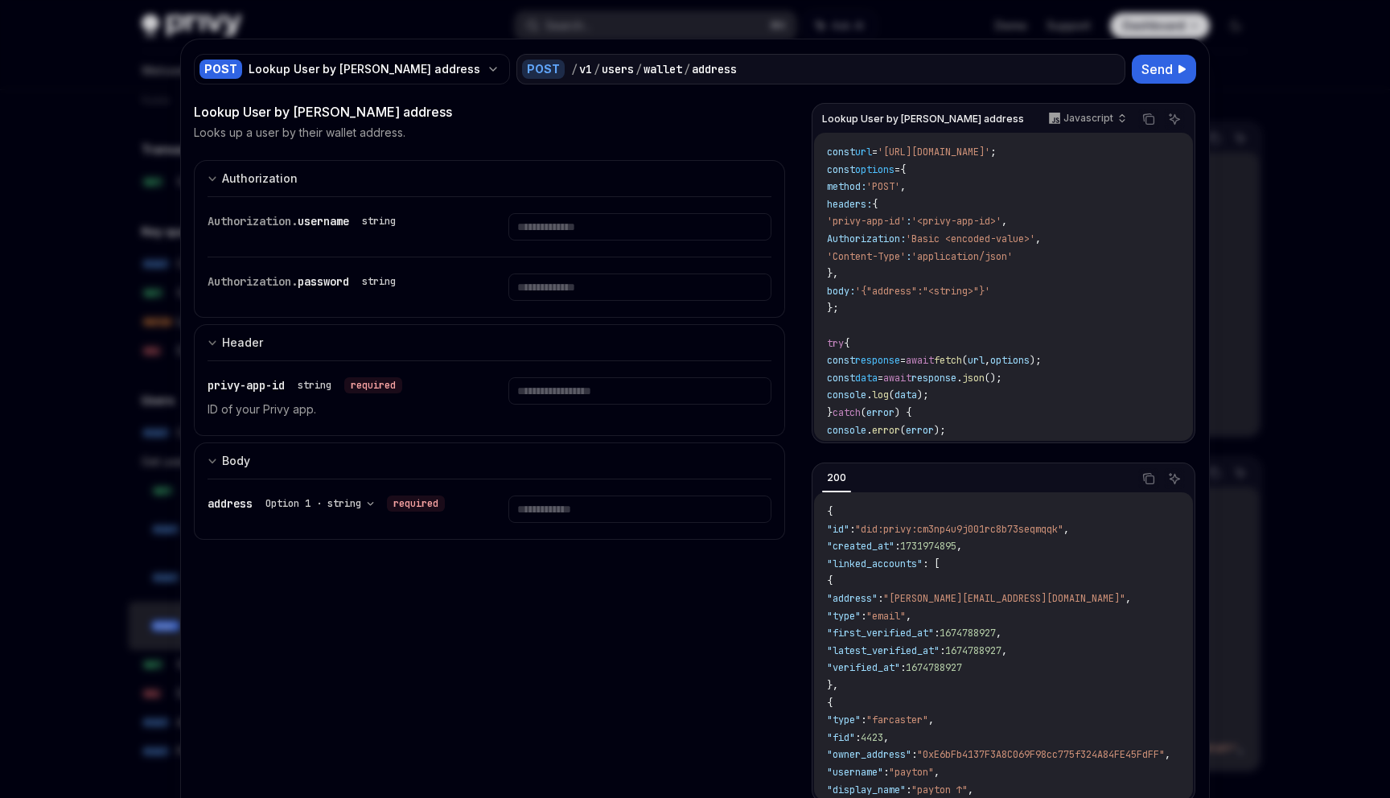
click at [990, 155] on span "'[URL][DOMAIN_NAME]'" at bounding box center [933, 152] width 113 height 13
copy code "const url = '[URL][DOMAIN_NAME]' ;"
